Goal: Transaction & Acquisition: Purchase product/service

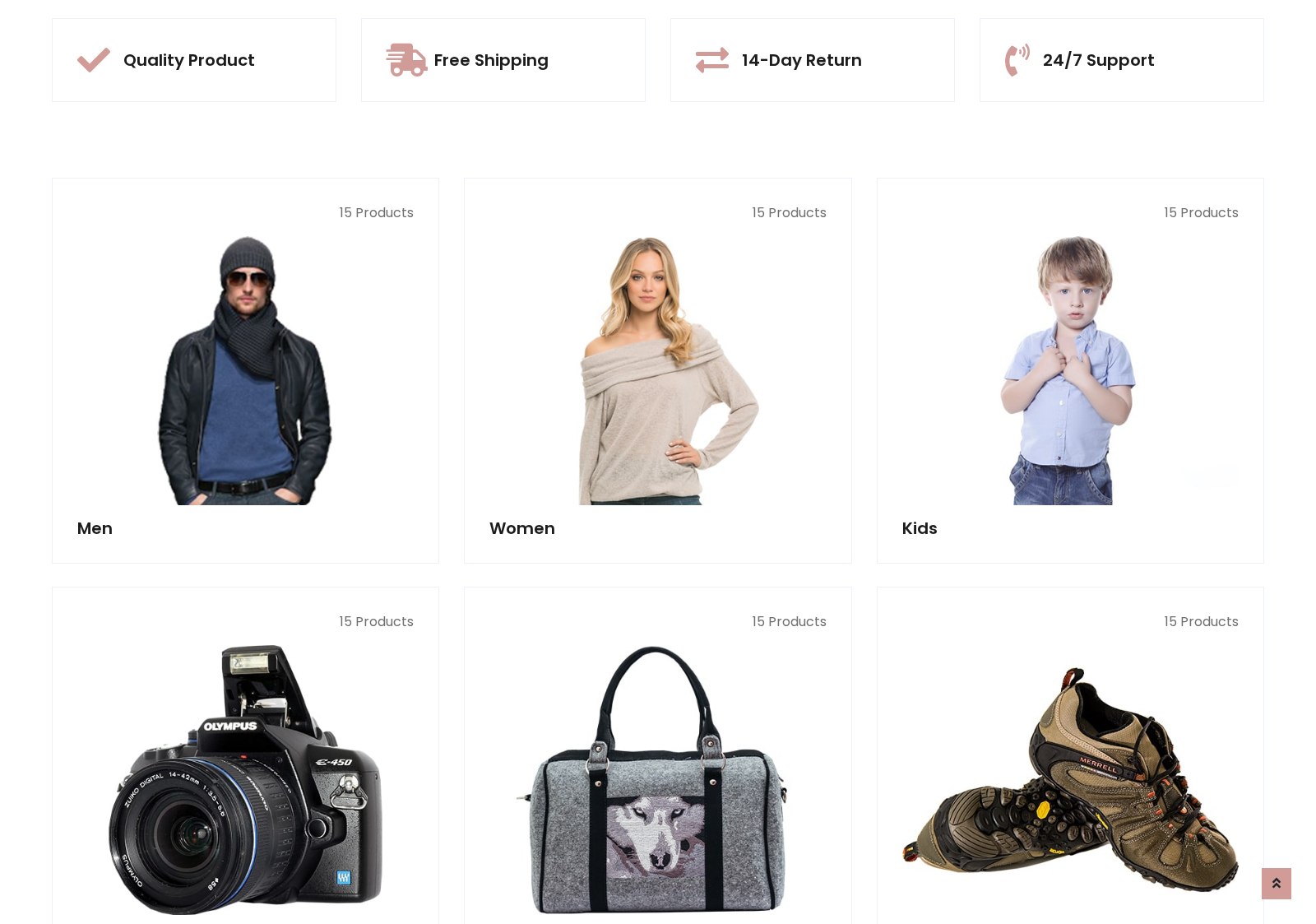
scroll to position [1548, 0]
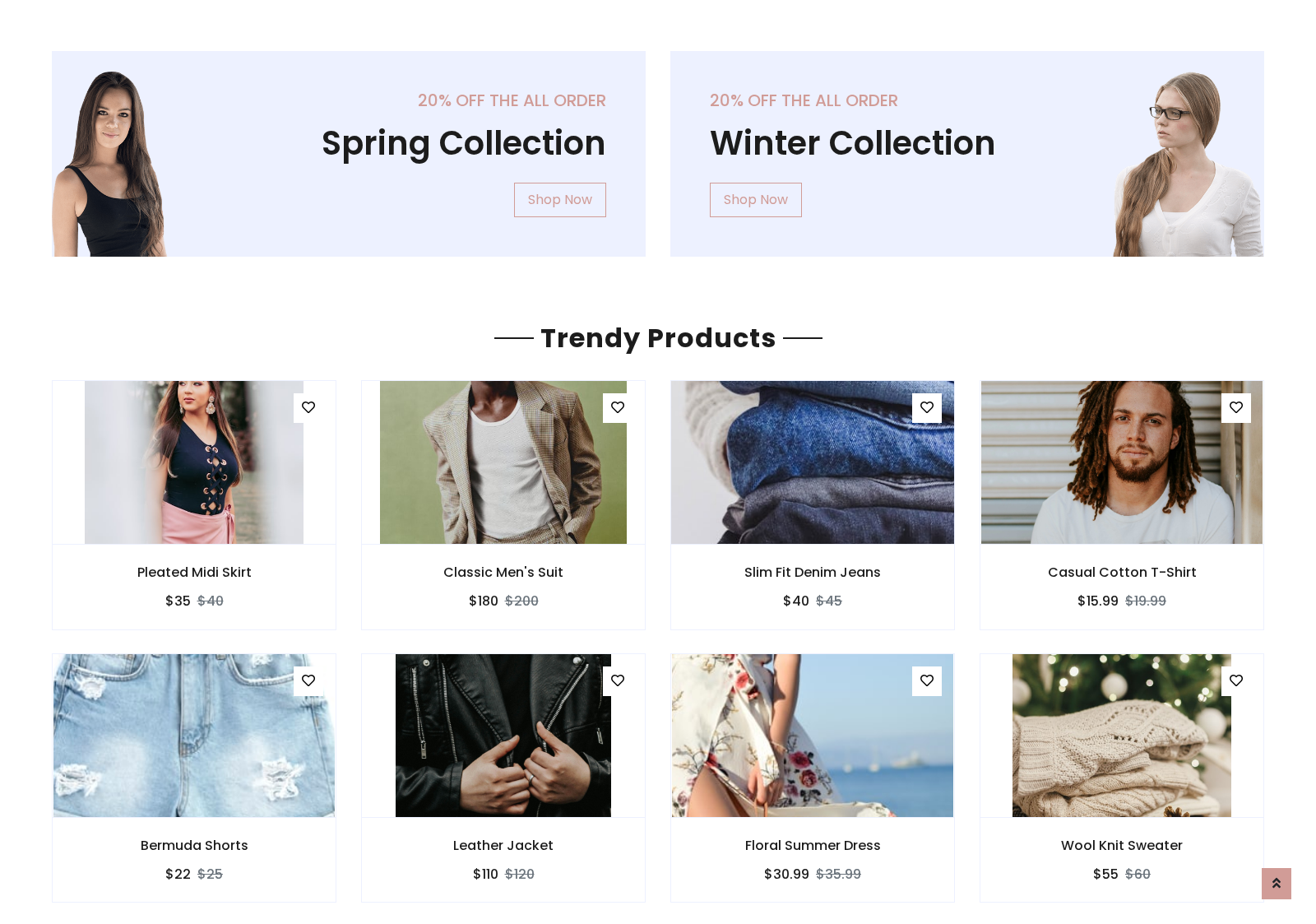
click at [812, 462] on img at bounding box center [812, 462] width 338 height 395
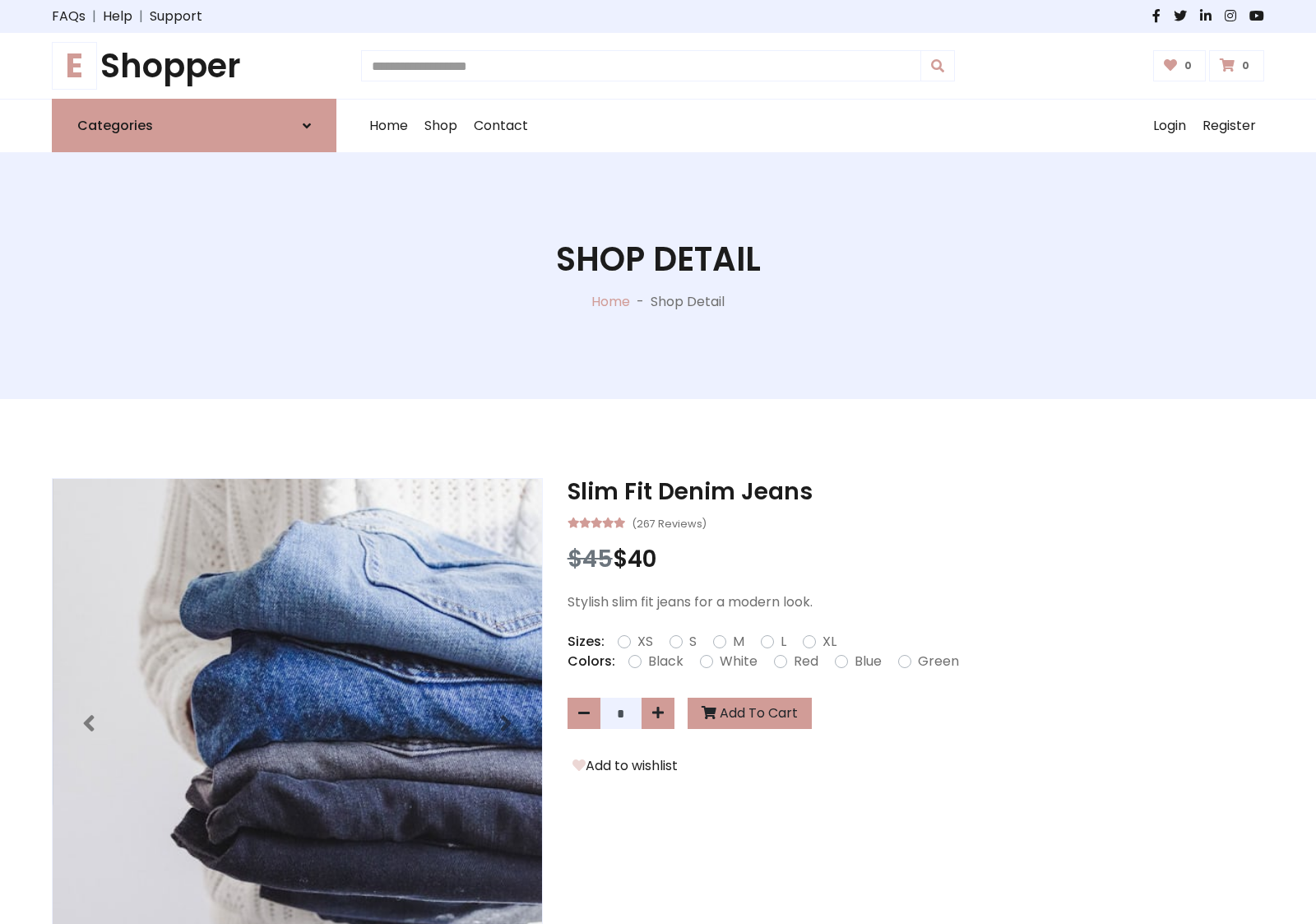
click at [194, 66] on h1 "E Shopper" at bounding box center [194, 66] width 285 height 40
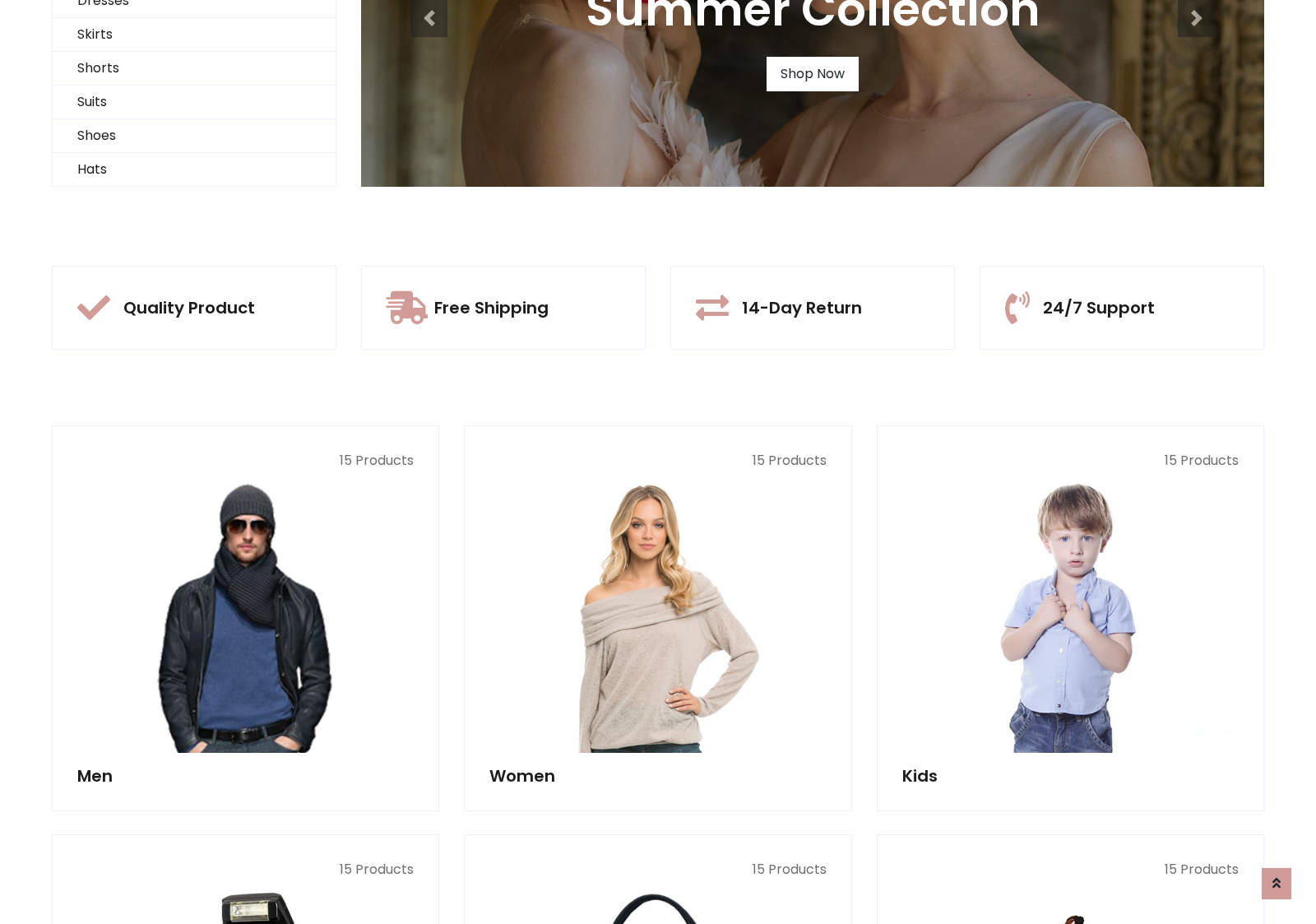
scroll to position [159, 0]
